Goal: Information Seeking & Learning: Find contact information

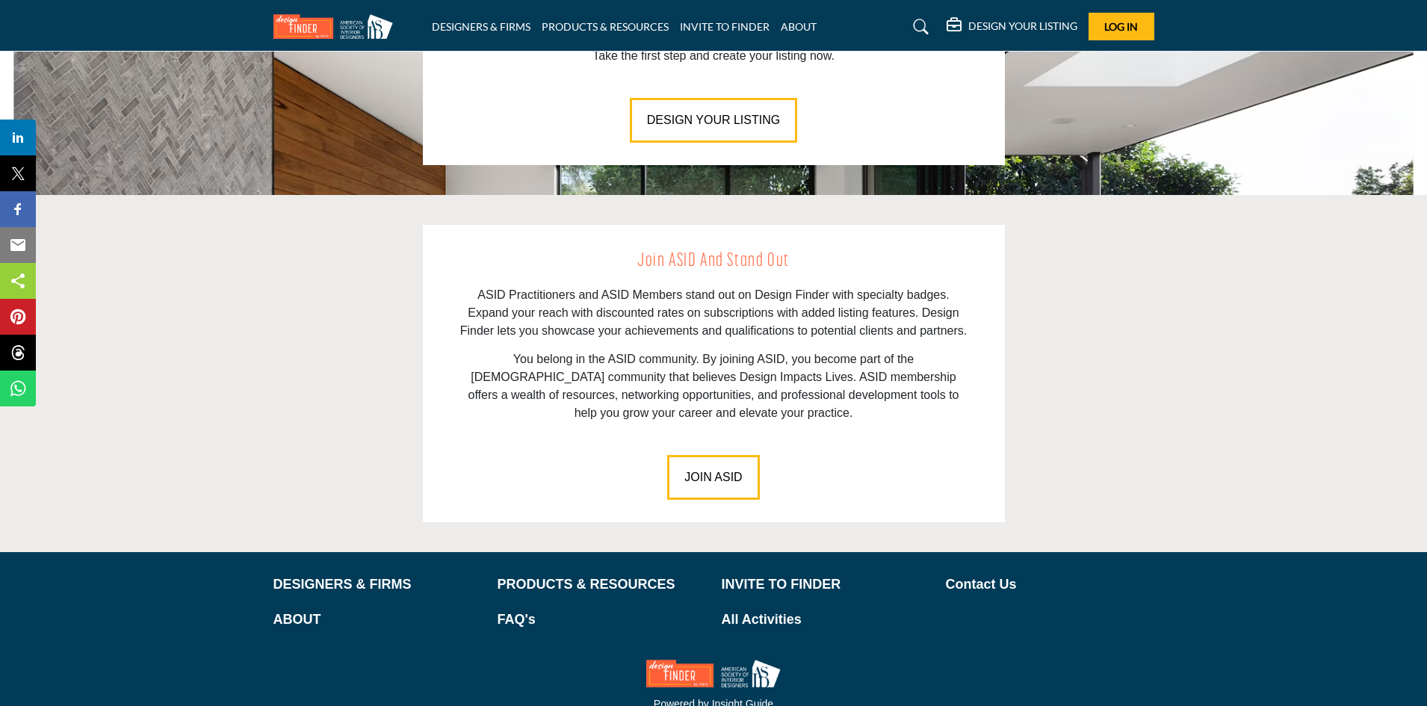
scroll to position [2004, 0]
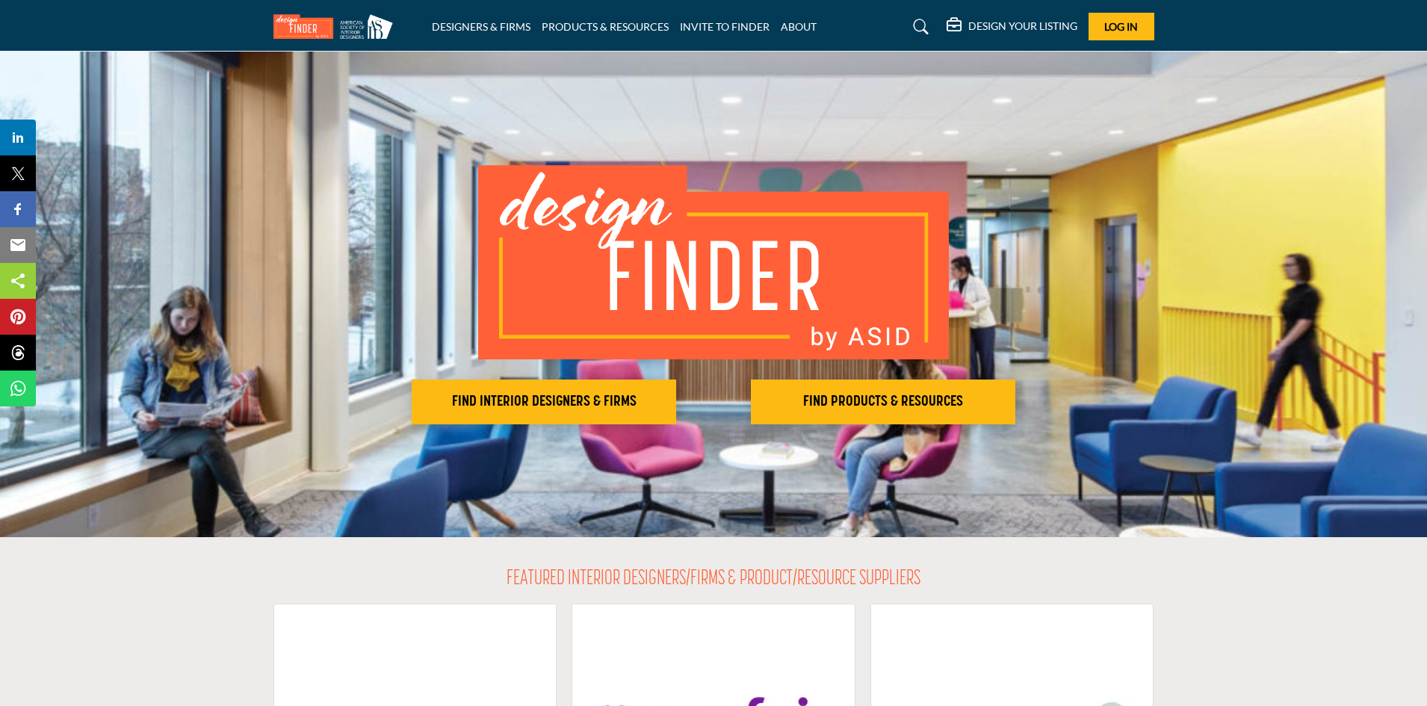
click at [920, 23] on icon at bounding box center [921, 26] width 15 height 15
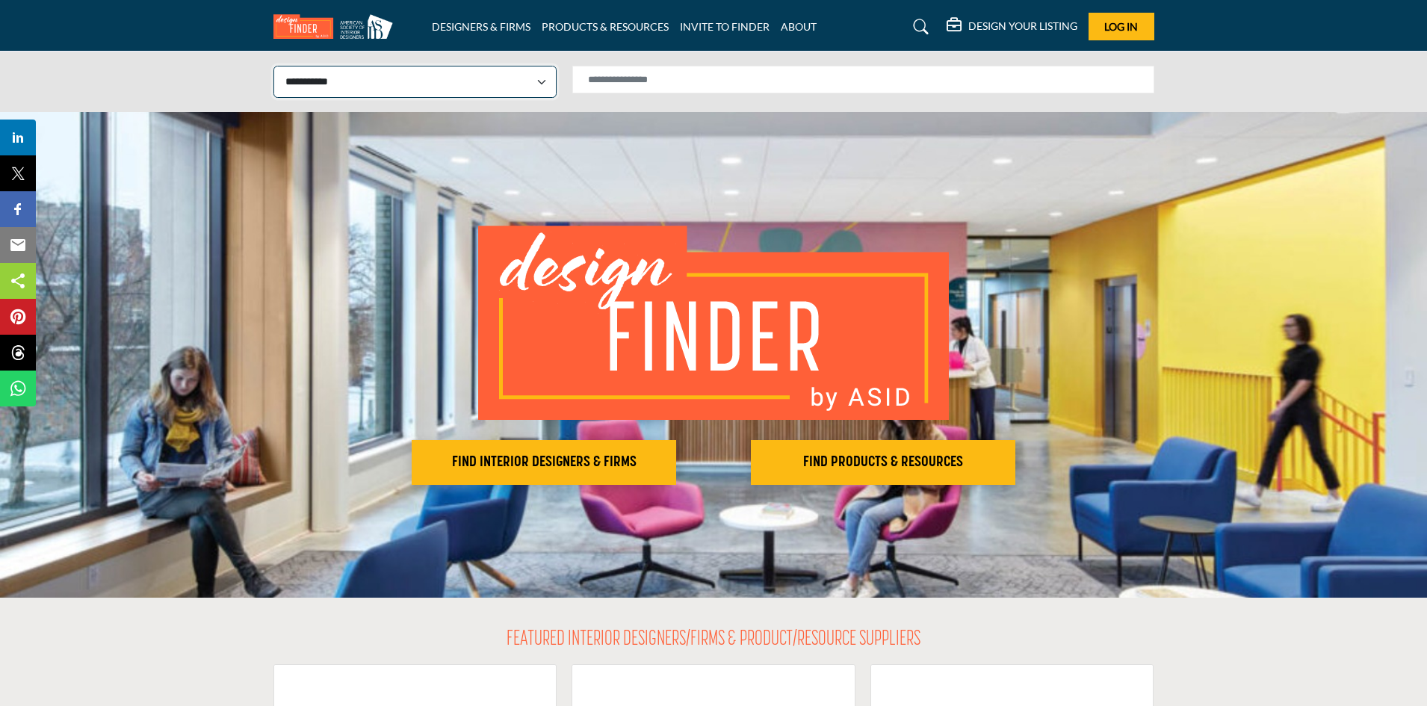
click at [478, 72] on select "**********" at bounding box center [414, 82] width 283 height 32
select select "**********"
click at [273, 66] on select "**********" at bounding box center [414, 82] width 283 height 32
click at [622, 82] on input "Search Solutions" at bounding box center [863, 80] width 582 height 28
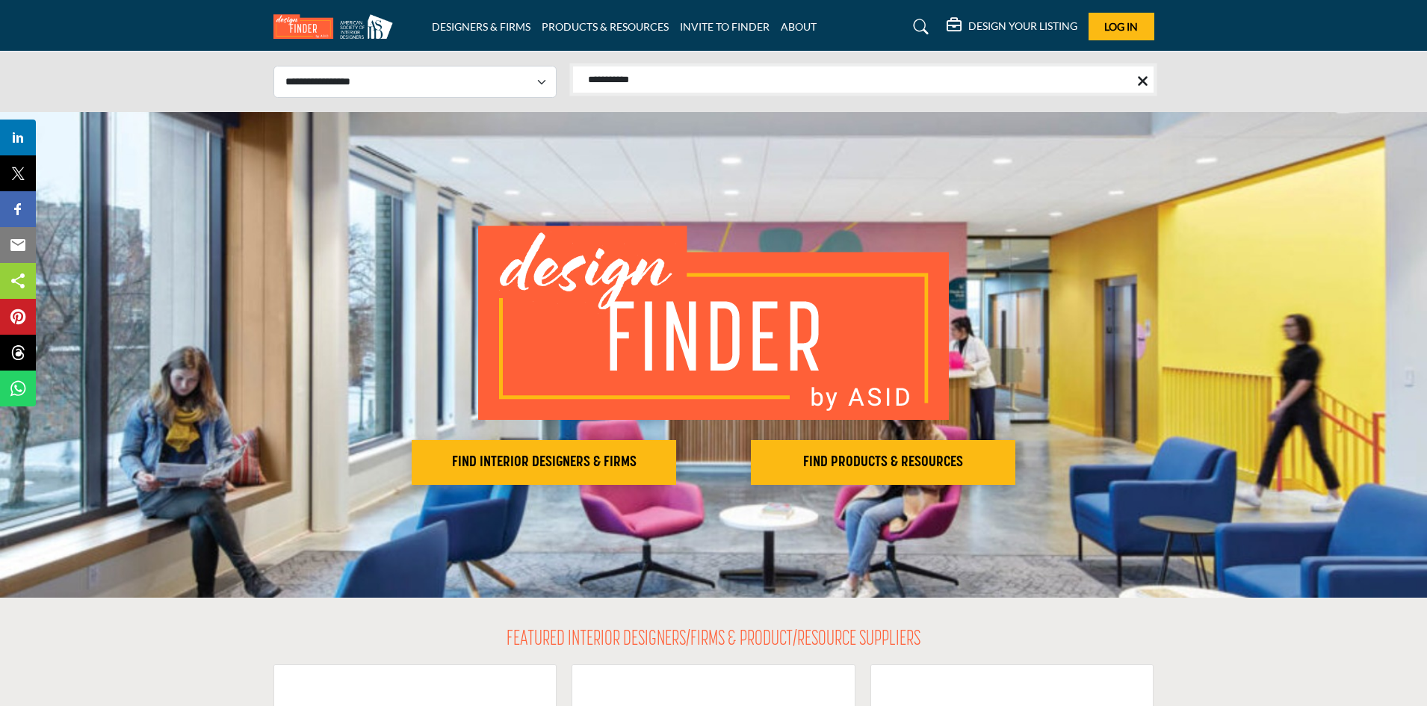
type input "**********"
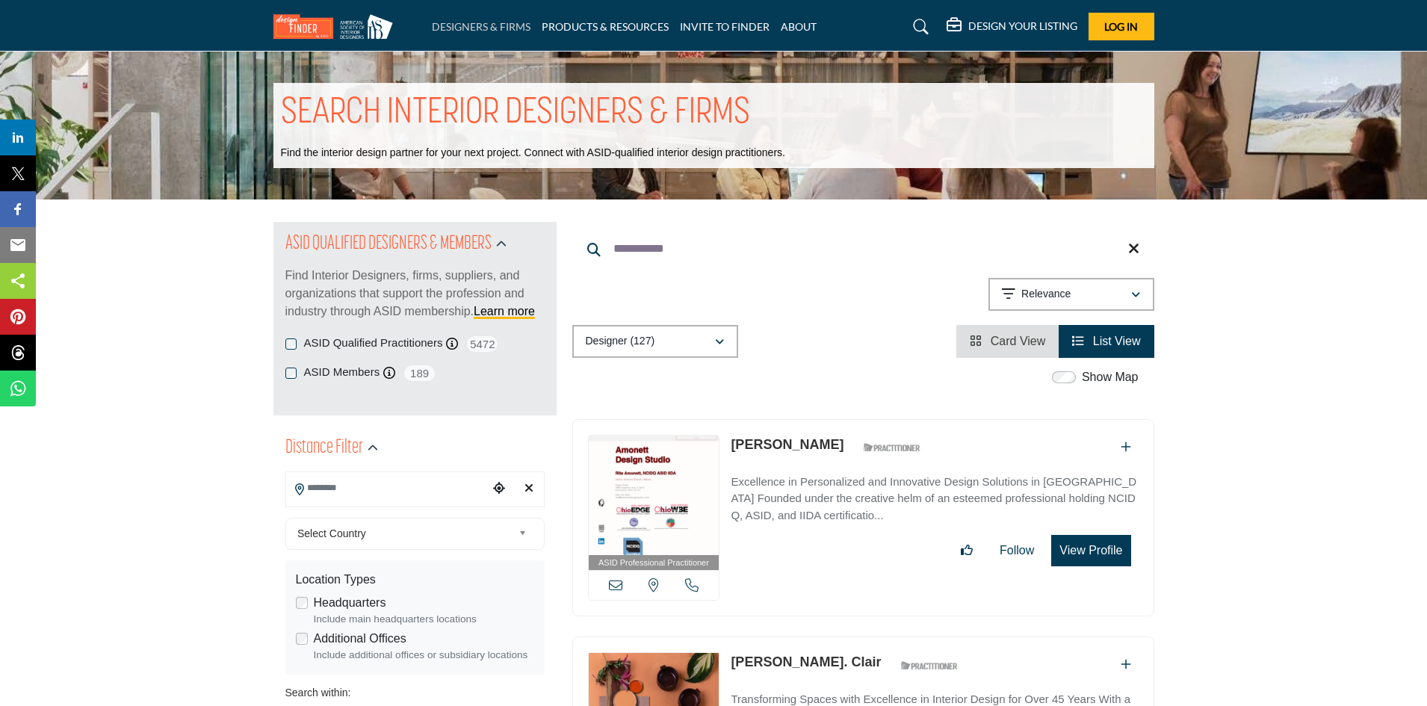
click at [462, 27] on link "DESIGNERS & FIRMS" at bounding box center [481, 26] width 99 height 13
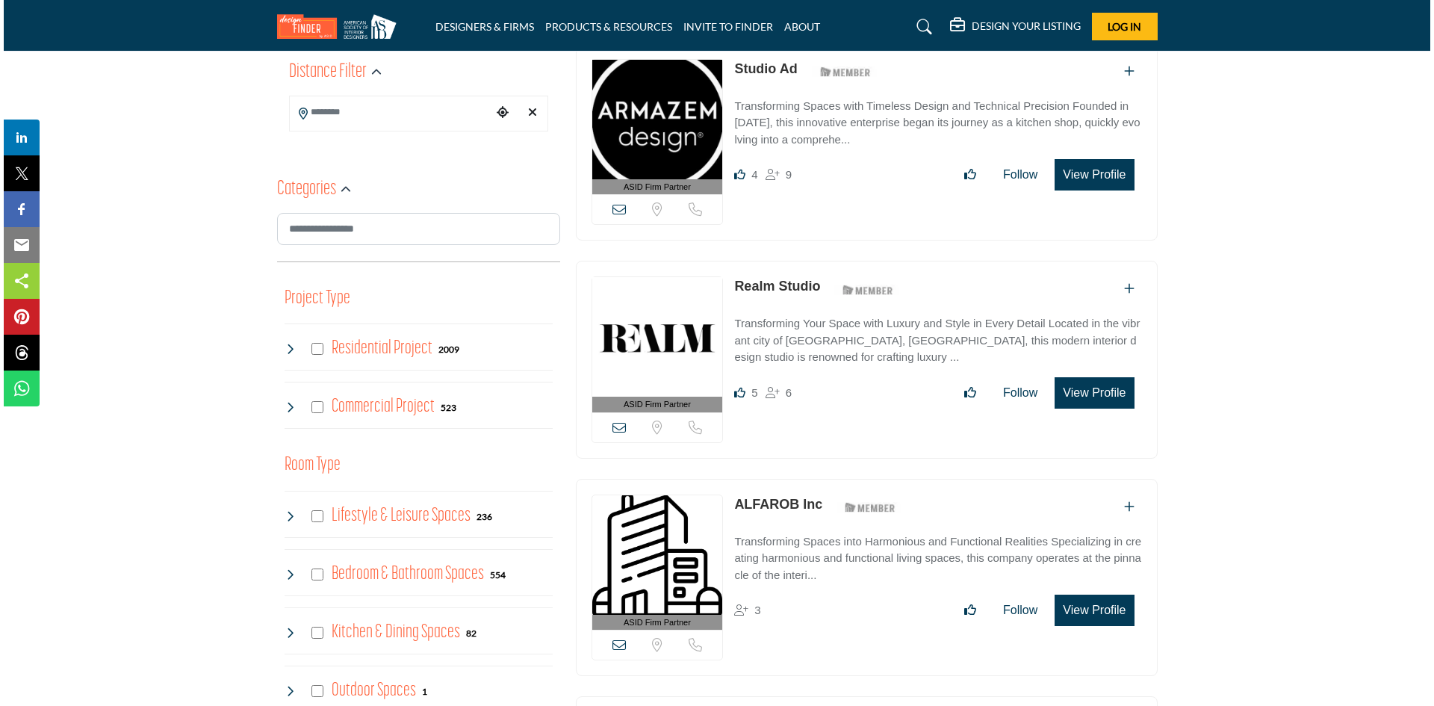
scroll to position [377, 0]
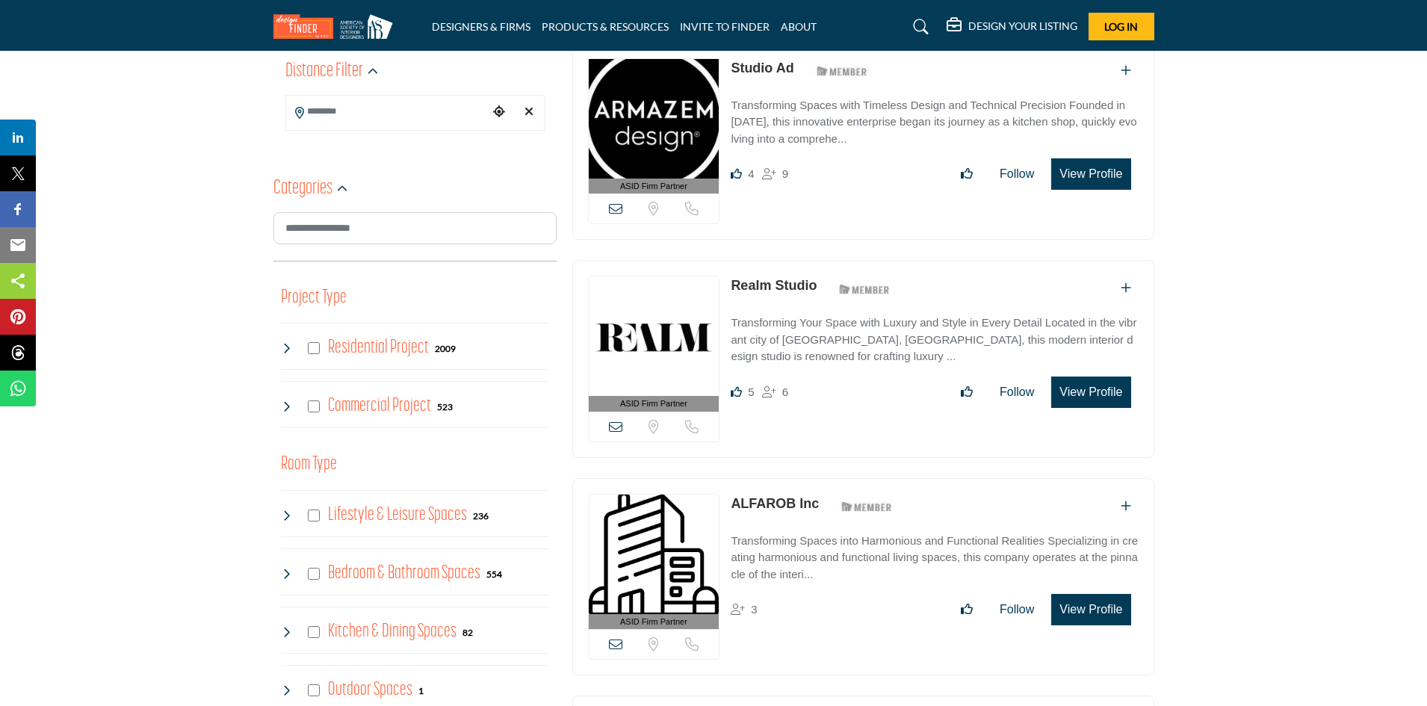
click at [1095, 389] on button "View Profile" at bounding box center [1090, 392] width 79 height 31
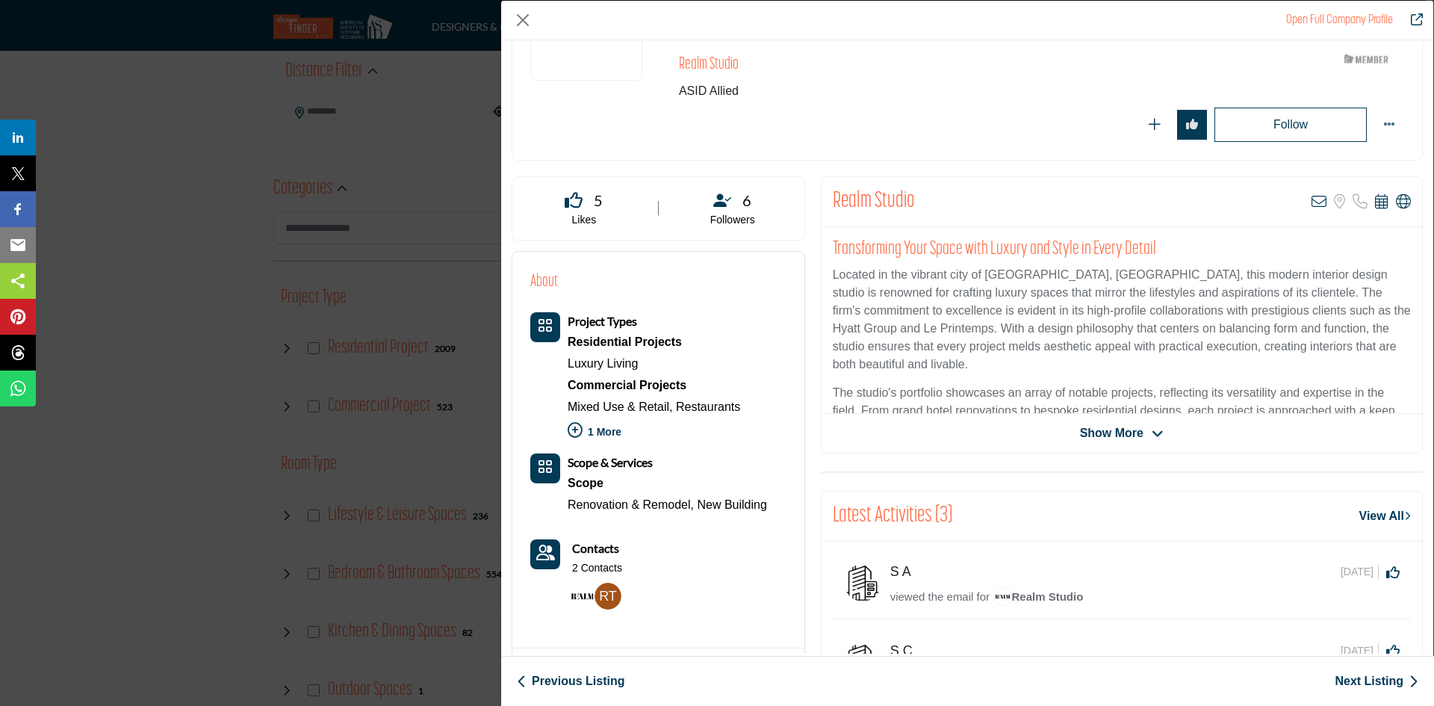
scroll to position [193, 0]
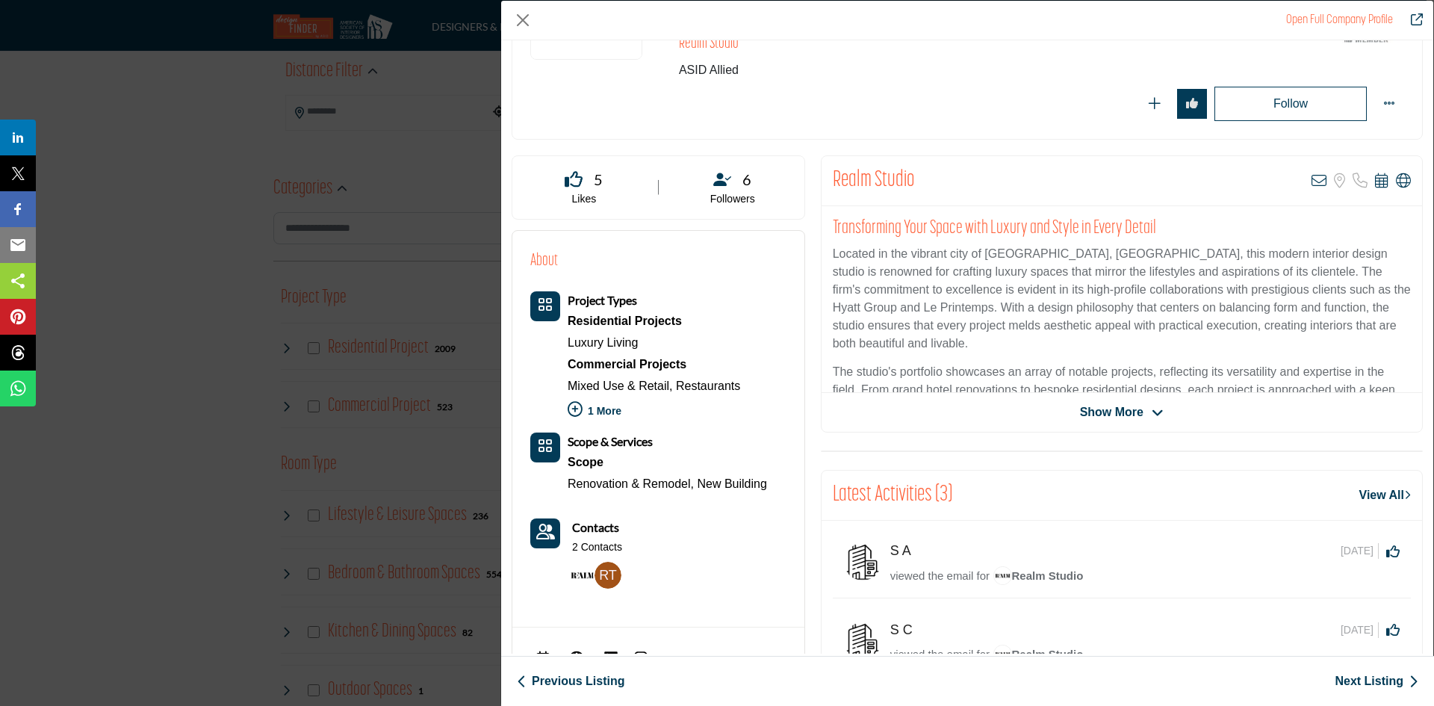
click at [1118, 409] on span "Show More" at bounding box center [1112, 412] width 64 height 18
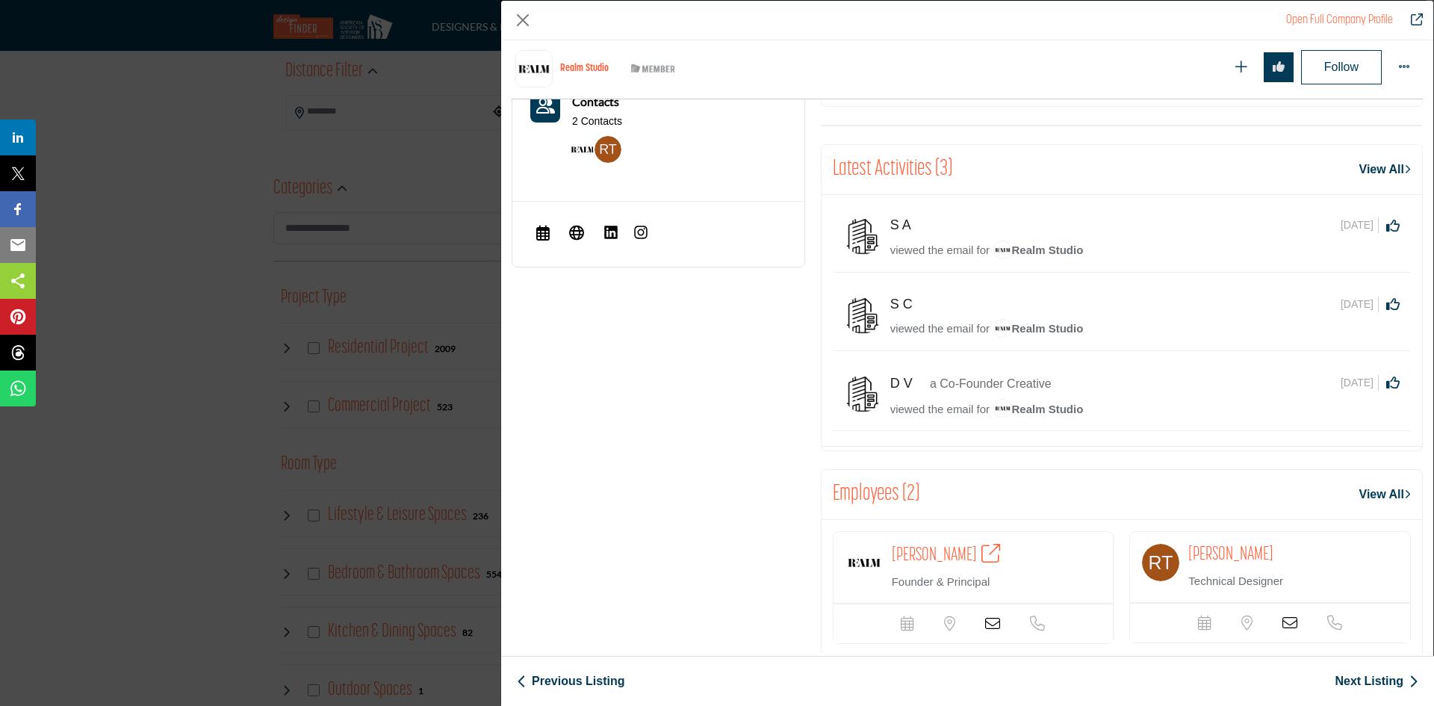
scroll to position [707, 0]
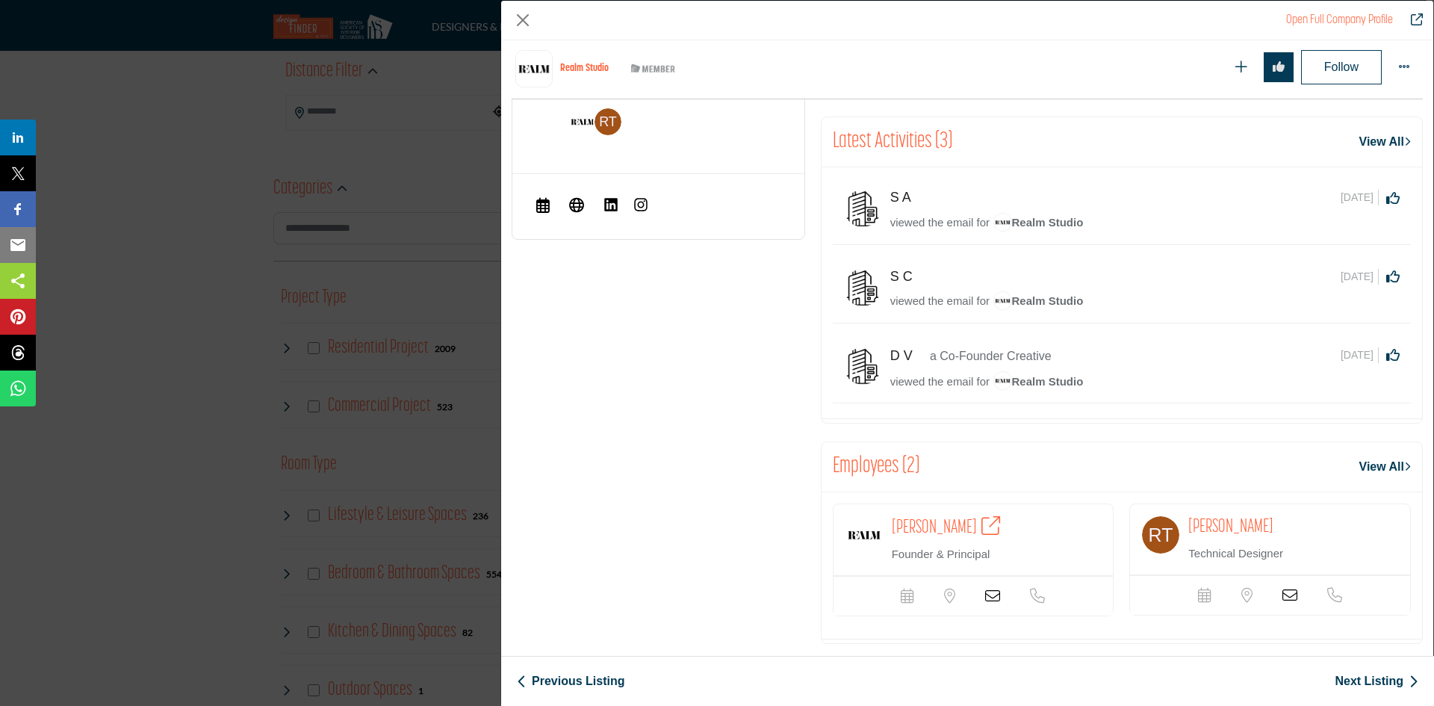
click at [896, 518] on span "[PERSON_NAME]" at bounding box center [934, 527] width 85 height 19
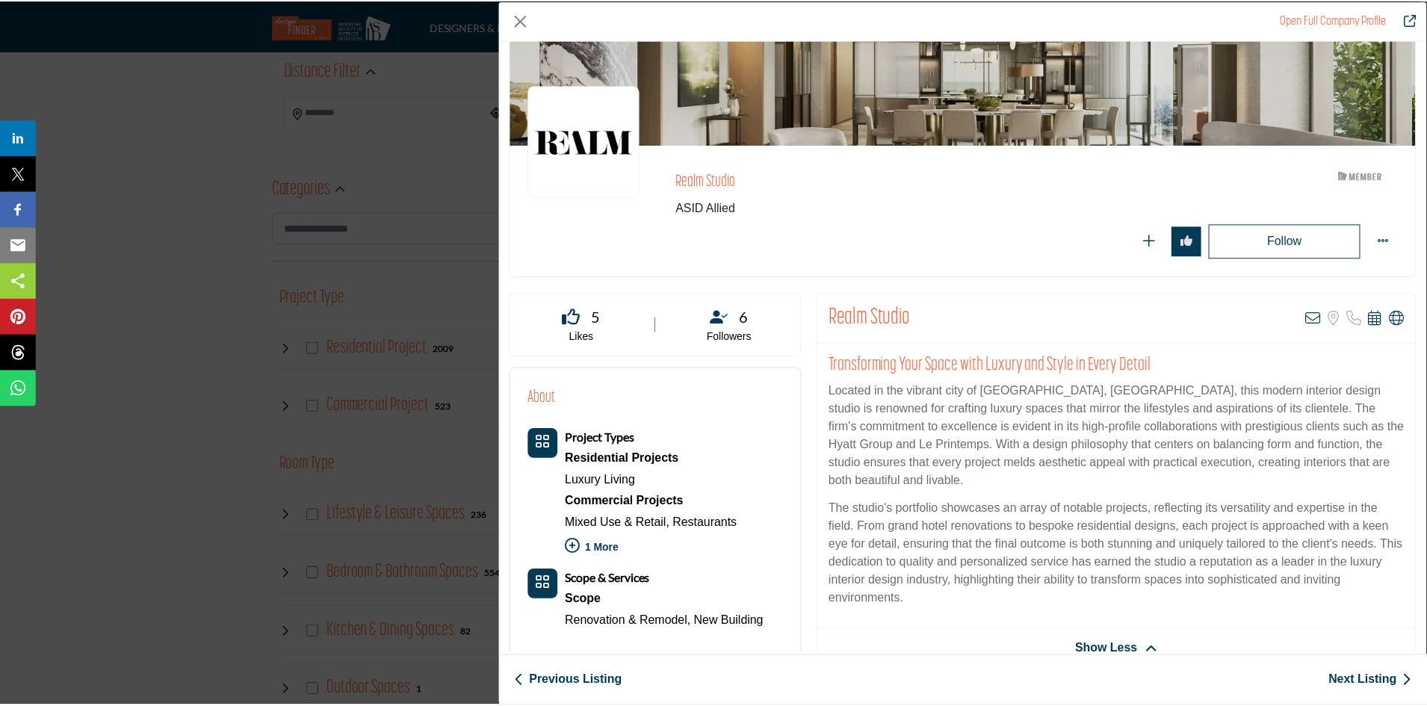
scroll to position [60, 0]
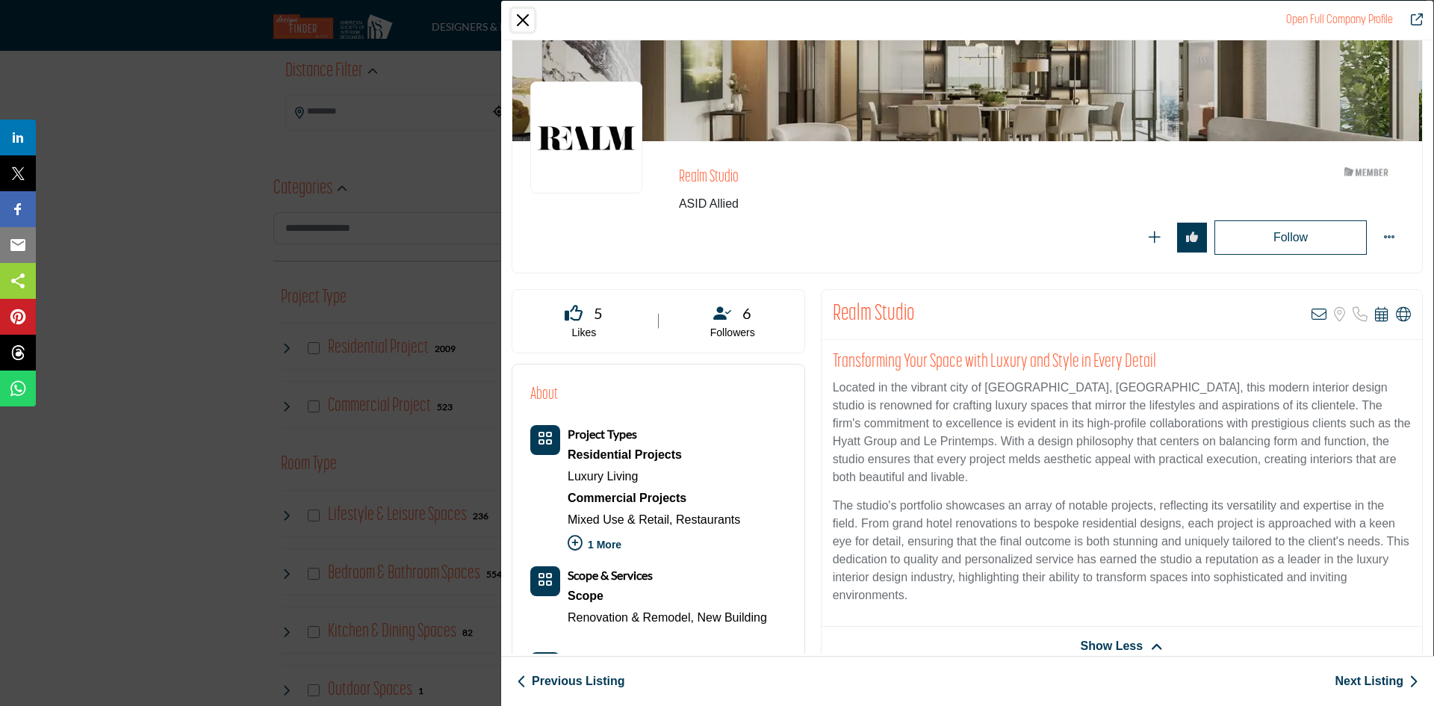
click at [520, 17] on button "Close" at bounding box center [523, 20] width 22 height 22
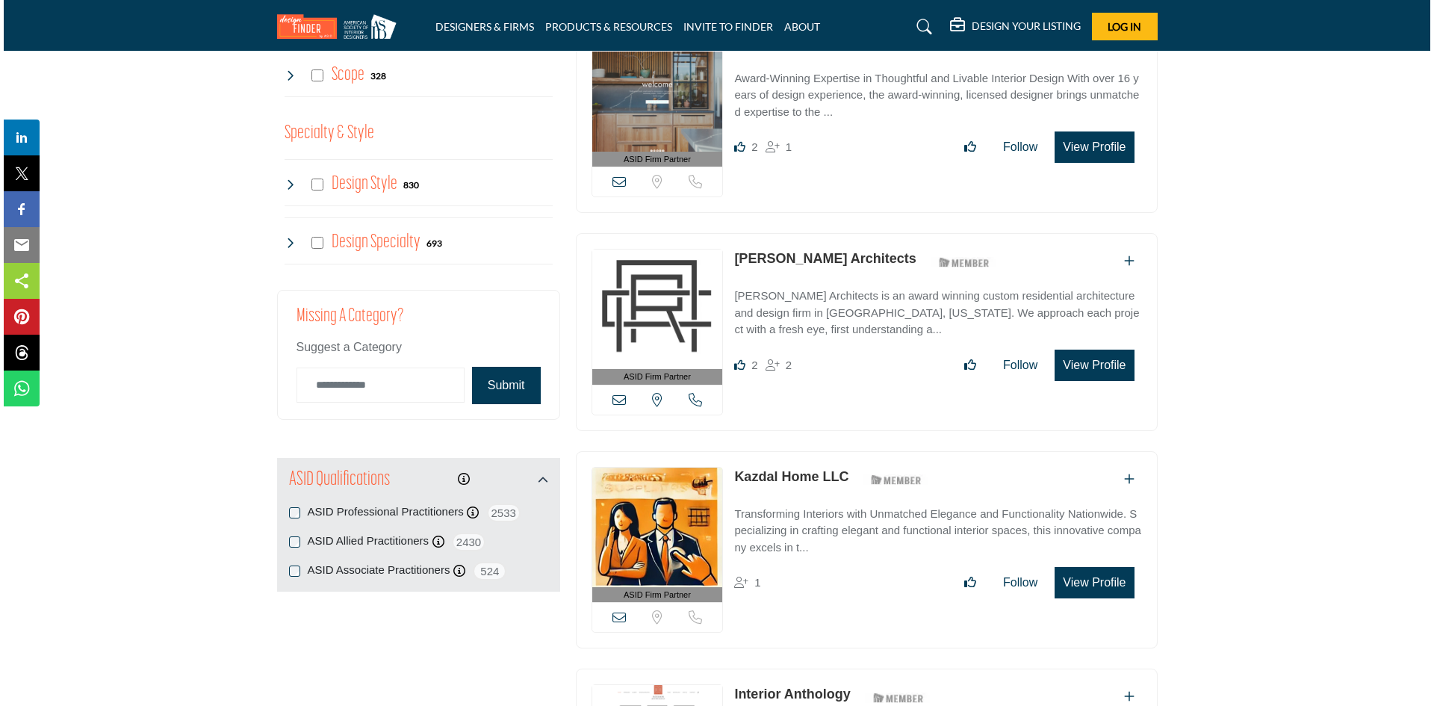
scroll to position [1275, 0]
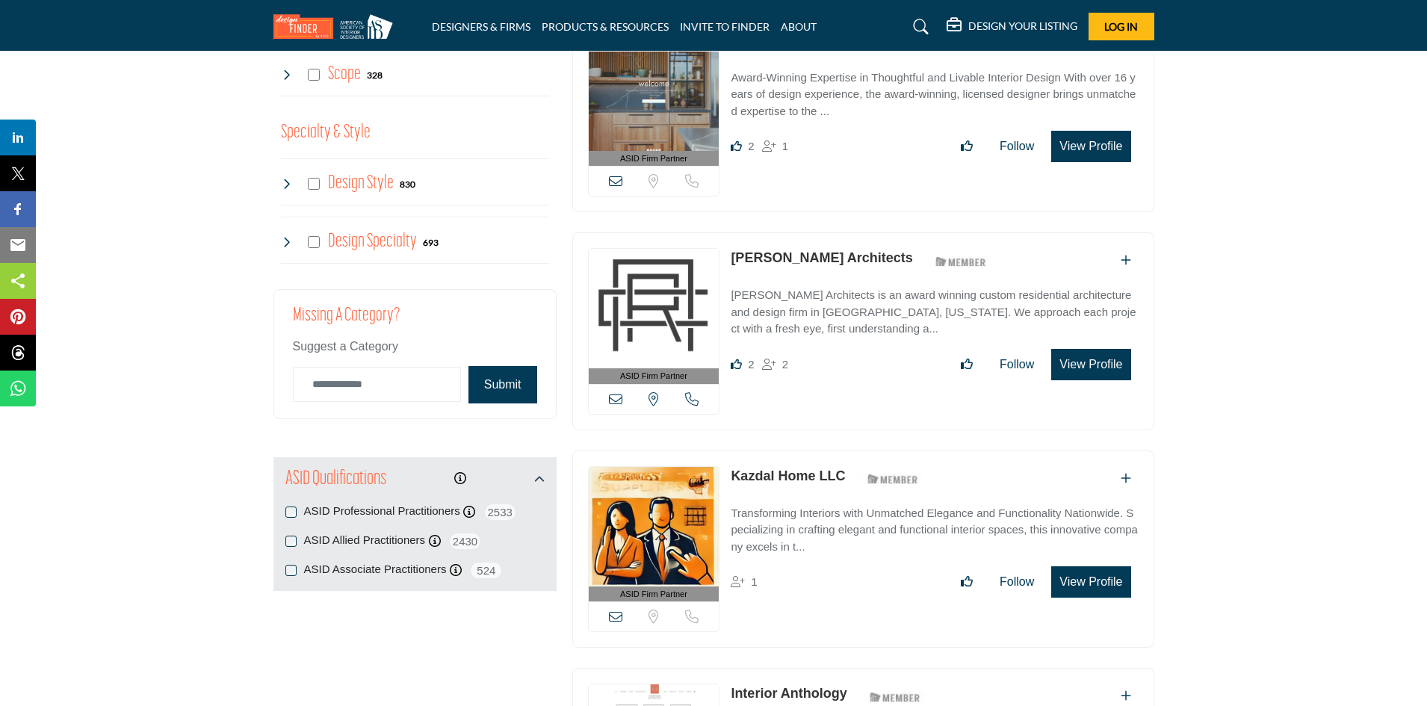
click at [1087, 357] on button "View Profile" at bounding box center [1090, 364] width 79 height 31
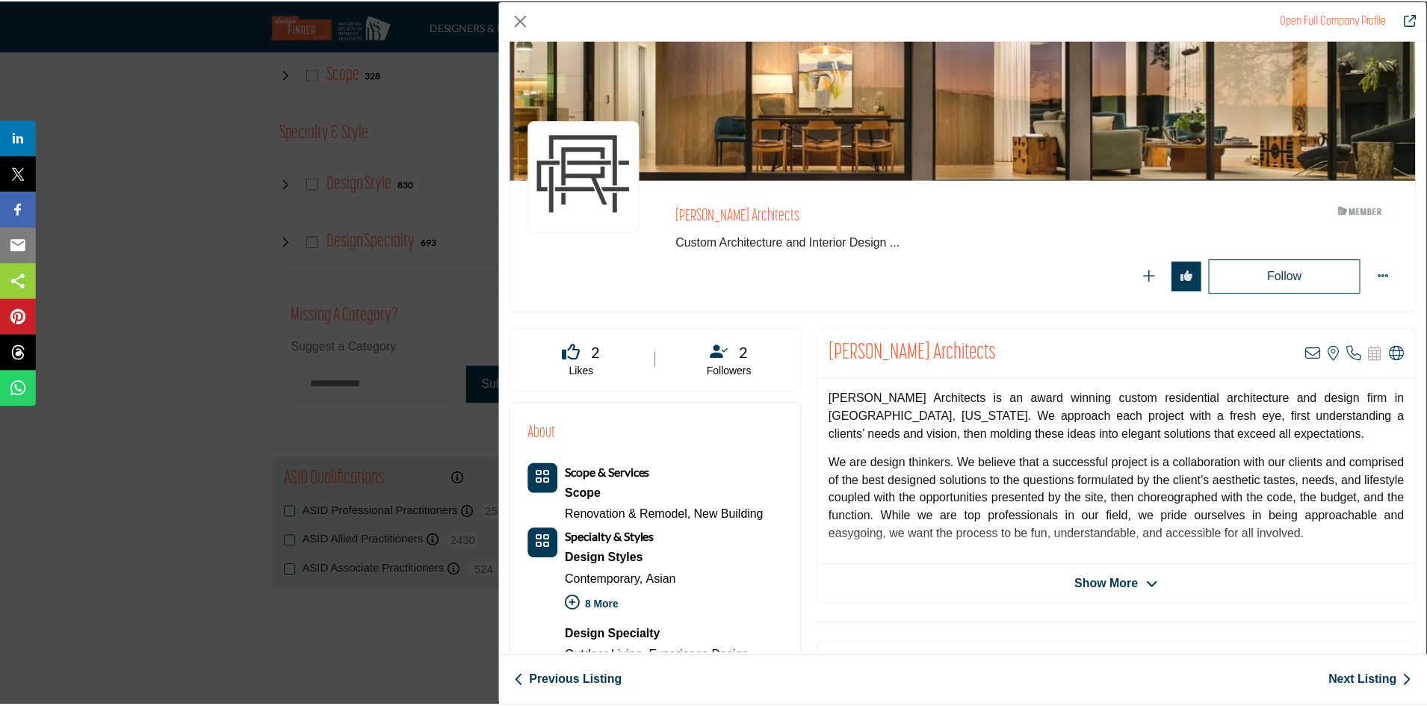
scroll to position [0, 0]
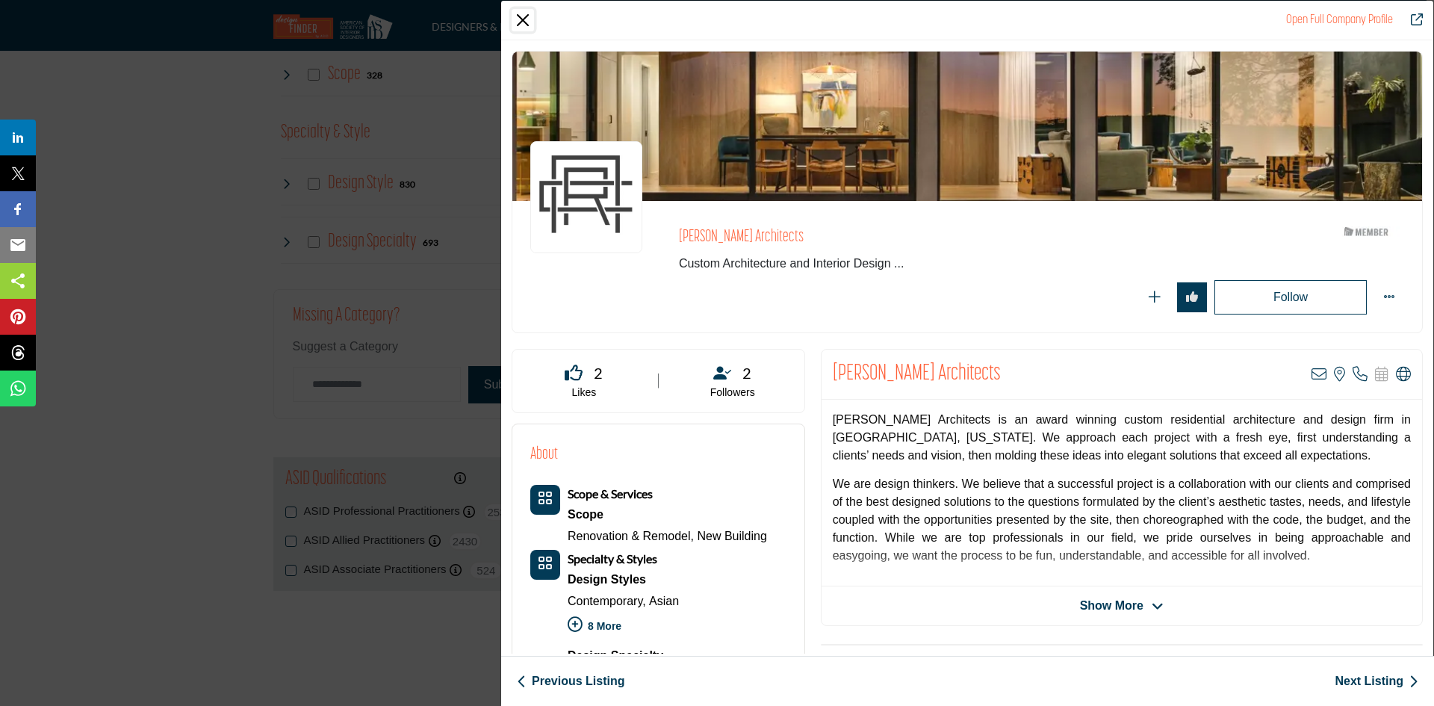
click at [520, 25] on button "Close" at bounding box center [523, 20] width 22 height 22
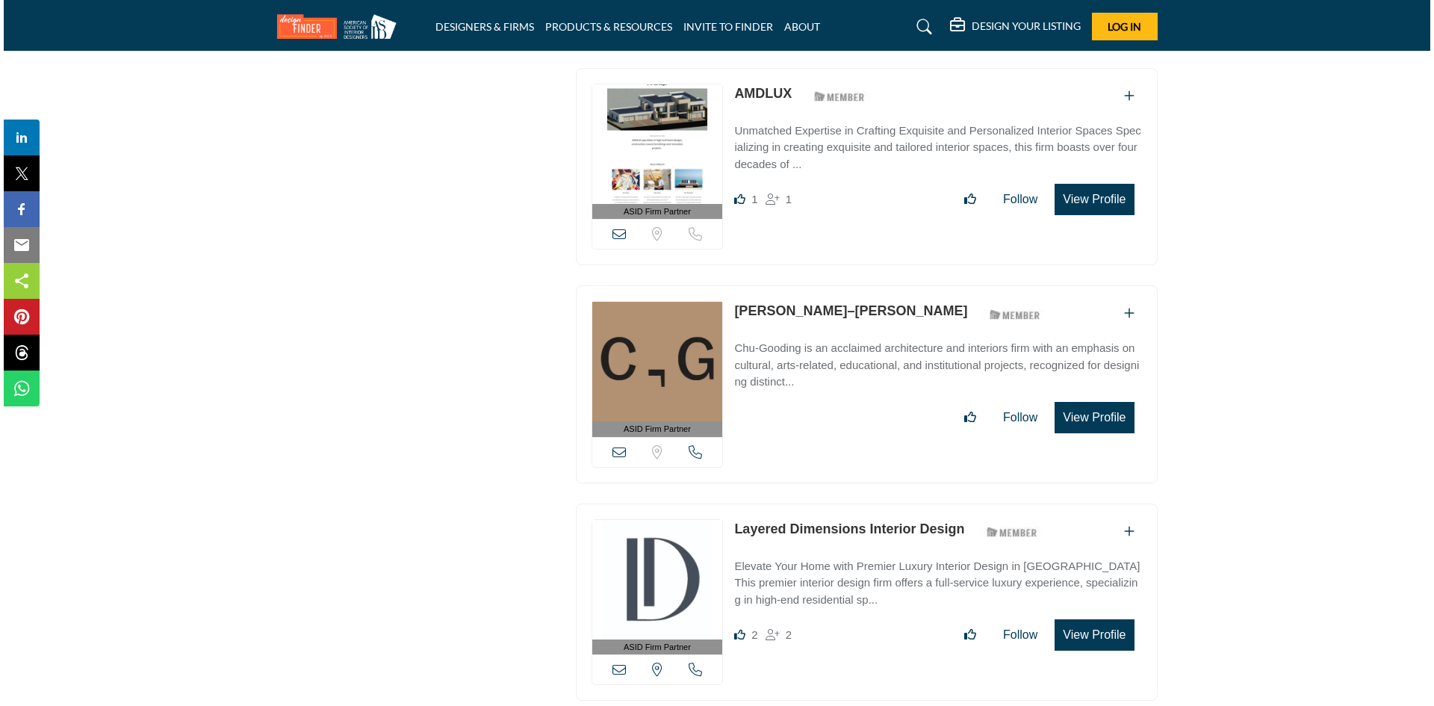
scroll to position [2094, 0]
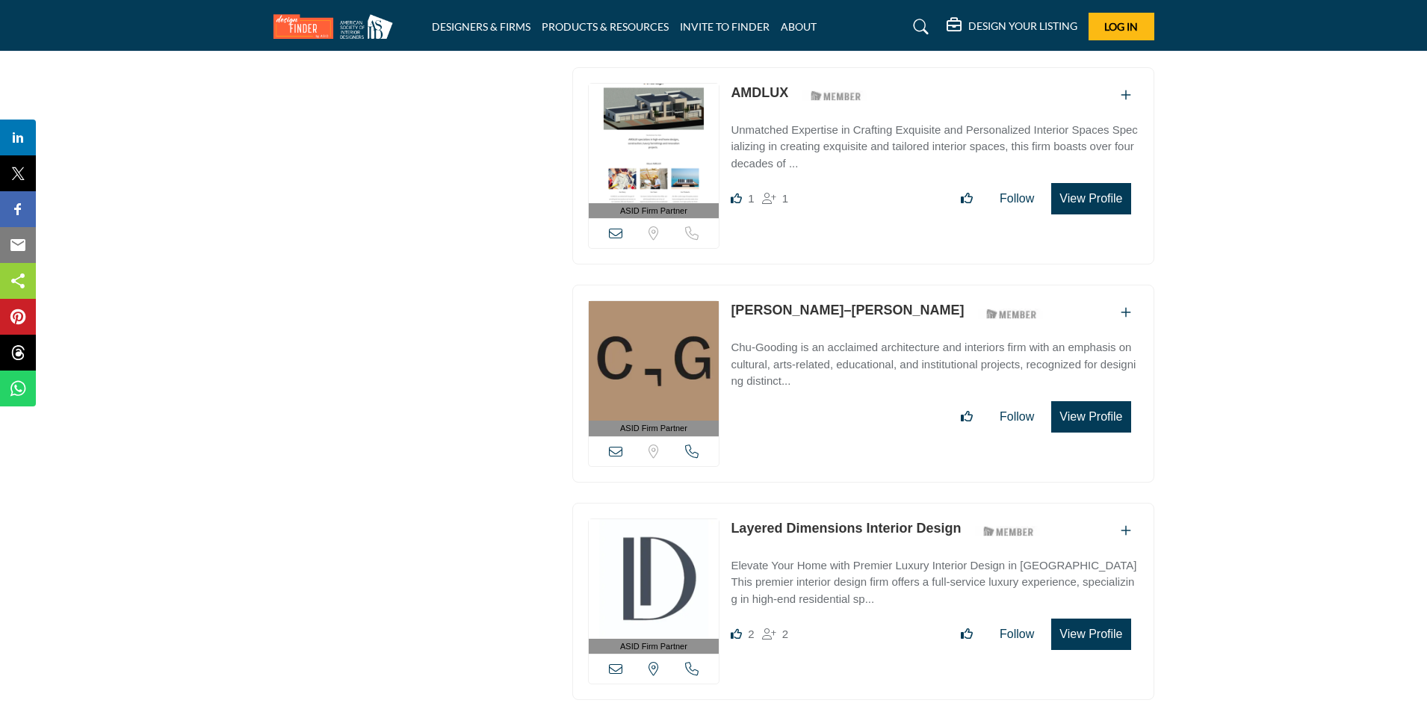
click at [1089, 404] on button "View Profile" at bounding box center [1090, 416] width 79 height 31
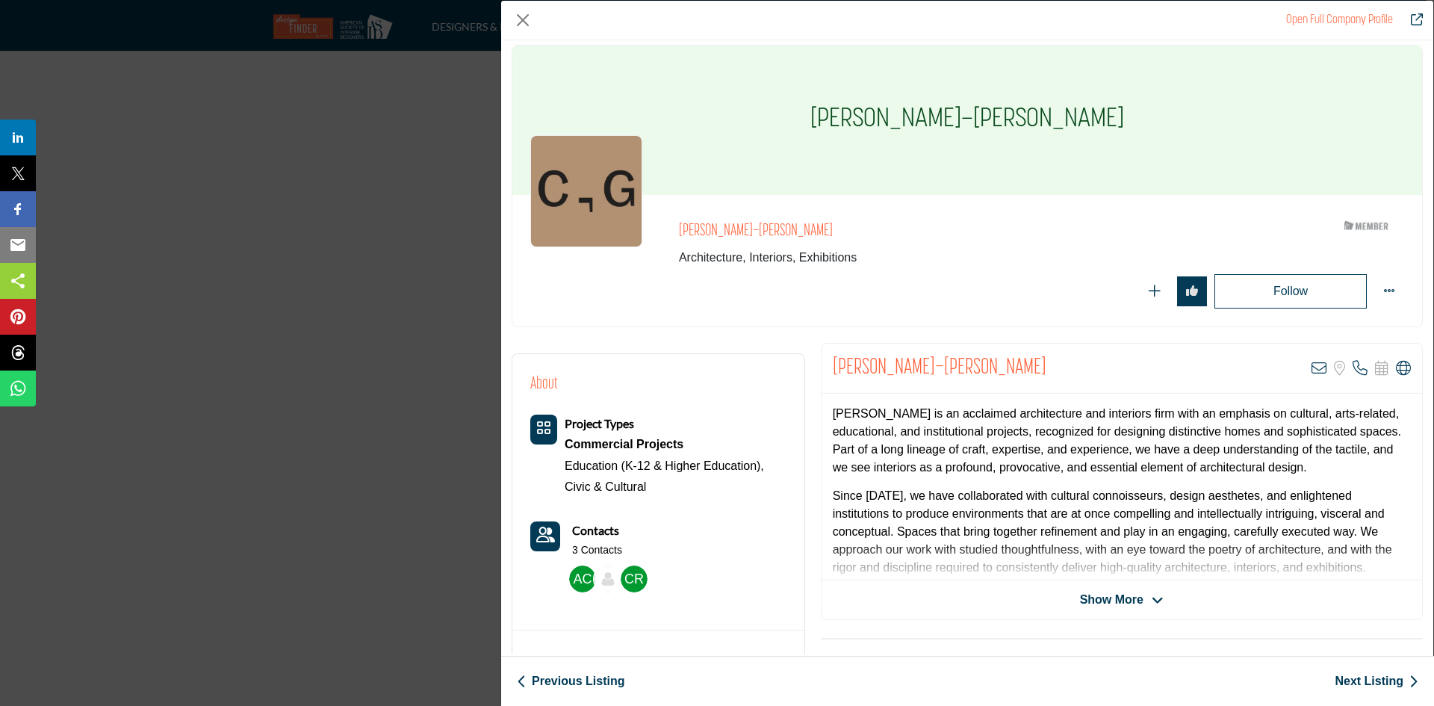
scroll to position [0, 0]
